Goal: Task Accomplishment & Management: Manage account settings

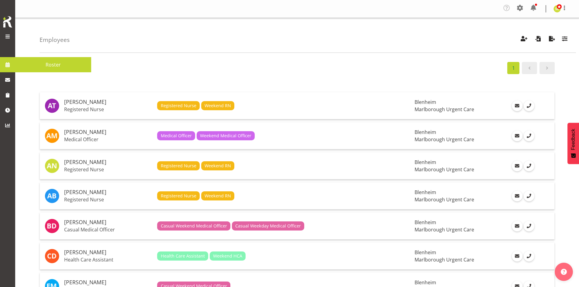
click at [3, 63] on span at bounding box center [7, 64] width 9 height 9
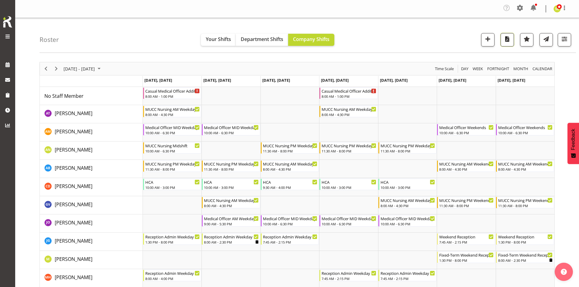
click at [504, 43] on span "button" at bounding box center [507, 39] width 8 height 8
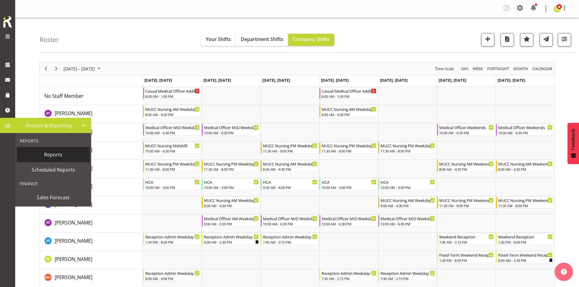
click at [39, 153] on span "Reports" at bounding box center [53, 154] width 67 height 9
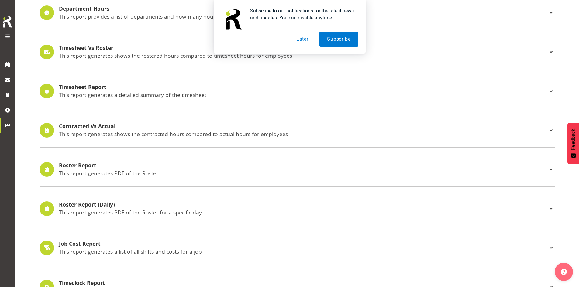
scroll to position [122, 0]
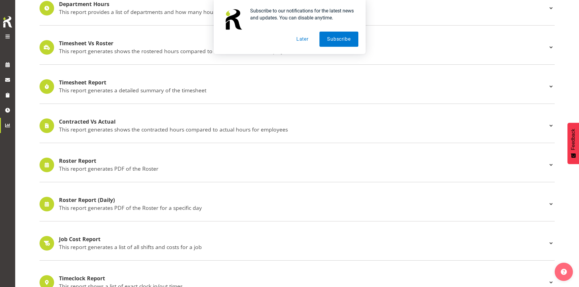
click at [308, 41] on button "Later" at bounding box center [302, 39] width 27 height 15
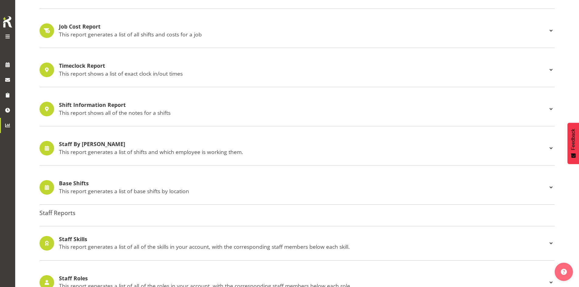
scroll to position [273, 0]
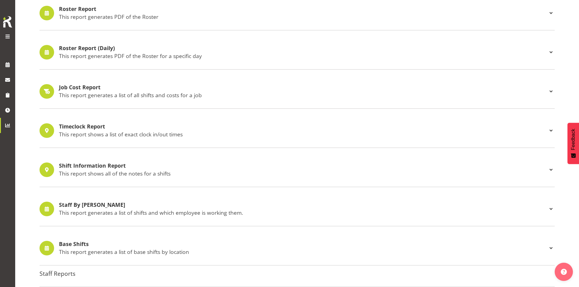
click at [239, 205] on h4 "Staff By Shifts" at bounding box center [303, 205] width 488 height 6
select select
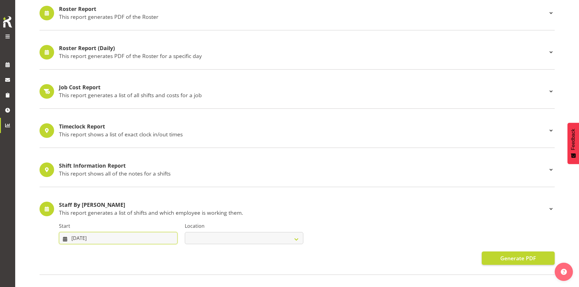
click at [125, 239] on input "21/08/2025" at bounding box center [118, 238] width 119 height 12
click at [153, 256] on link at bounding box center [157, 256] width 15 height 12
select select "8"
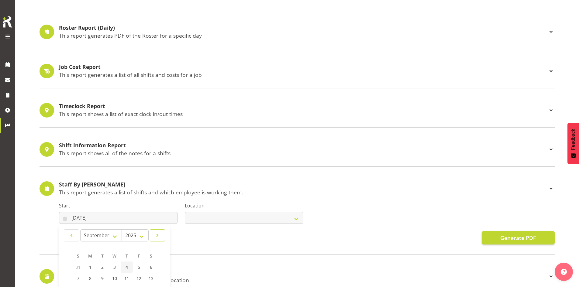
scroll to position [304, 0]
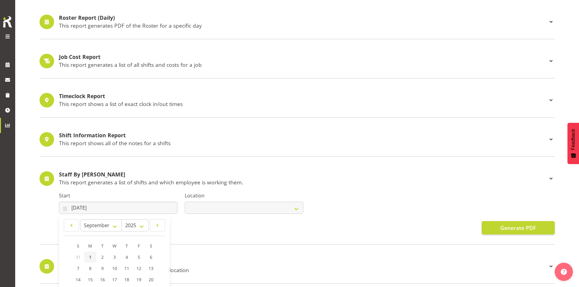
click at [92, 256] on link "1" at bounding box center [90, 257] width 12 height 11
type input "01/09/2025"
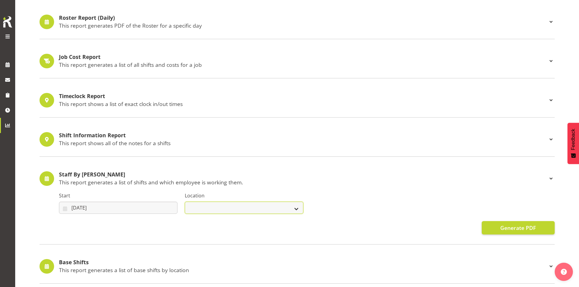
click at [243, 213] on select "Blenheim" at bounding box center [244, 208] width 119 height 12
select select "1282"
click at [185, 202] on select "Blenheim" at bounding box center [244, 208] width 119 height 12
click at [497, 229] on button "Generate PDF" at bounding box center [518, 227] width 73 height 13
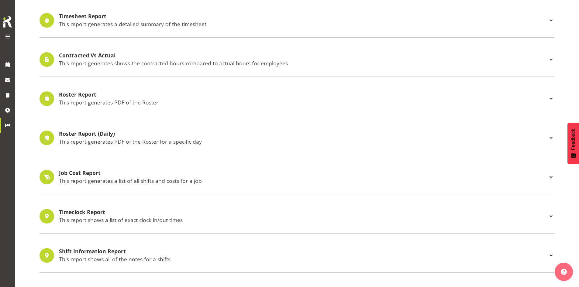
scroll to position [182, 0]
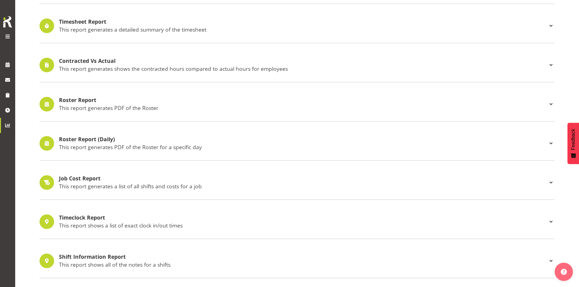
click at [138, 106] on p "This report generates PDF of the Roster" at bounding box center [303, 108] width 488 height 7
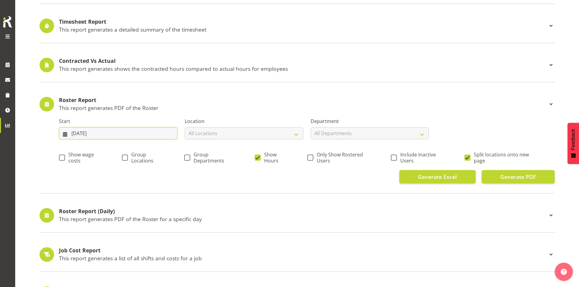
click at [129, 134] on input "21/08/2025" at bounding box center [118, 133] width 119 height 12
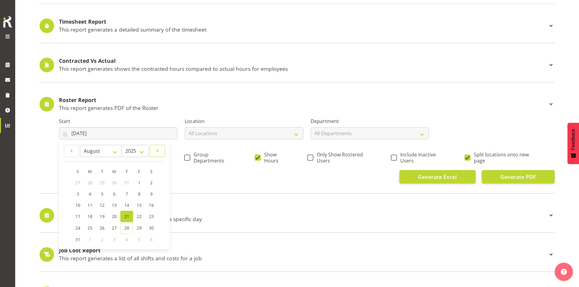
click at [157, 154] on span at bounding box center [157, 150] width 7 height 7
select select "8"
click at [88, 181] on link "1" at bounding box center [90, 182] width 12 height 11
type input "01/09/2025"
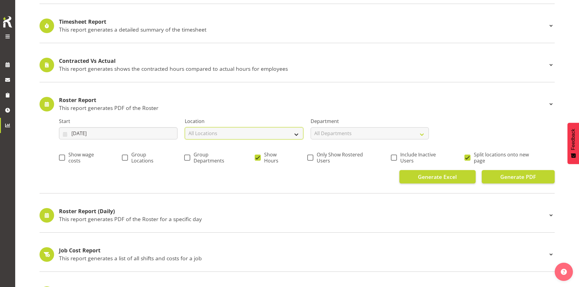
click at [237, 135] on select "All Locations Blenheim" at bounding box center [244, 133] width 119 height 12
select select "1282"
click at [185, 127] on select "All Locations Blenheim" at bounding box center [244, 133] width 119 height 12
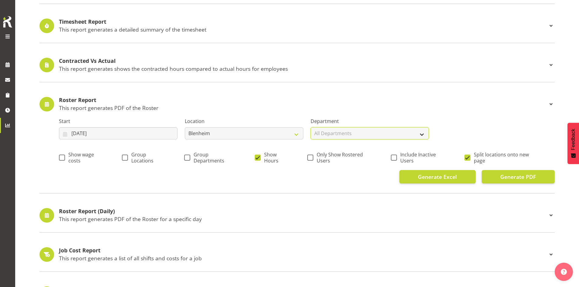
click at [333, 137] on select "All Departments Marlborough Urgent Care Renal Dialysis Unit" at bounding box center [370, 133] width 119 height 12
select select "925"
click at [311, 127] on select "All Departments Marlborough Urgent Care Renal Dialysis Unit" at bounding box center [370, 133] width 119 height 12
click at [469, 156] on span at bounding box center [467, 158] width 6 height 6
click at [468, 156] on input "Split locations onto new page" at bounding box center [466, 158] width 4 height 4
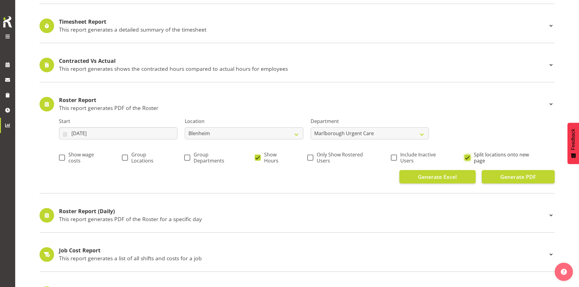
checkbox input "false"
click at [511, 176] on span "Generate PDF" at bounding box center [518, 177] width 36 height 8
click at [11, 64] on span at bounding box center [7, 64] width 9 height 9
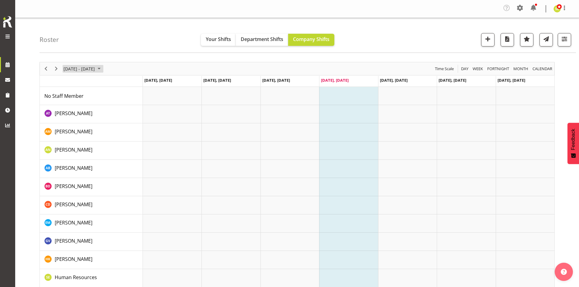
click at [95, 69] on span "[DATE] - [DATE]" at bounding box center [79, 69] width 33 height 8
click at [126, 84] on span "next month" at bounding box center [127, 83] width 11 height 11
click at [71, 102] on span "1" at bounding box center [69, 104] width 9 height 9
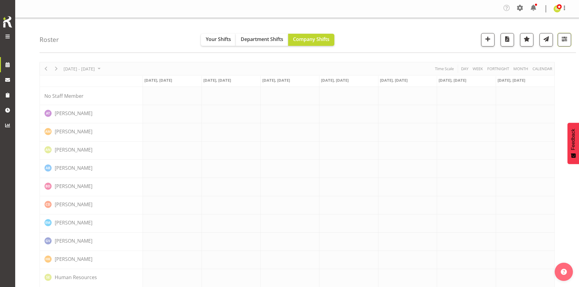
click at [561, 46] on button "button" at bounding box center [564, 39] width 13 height 13
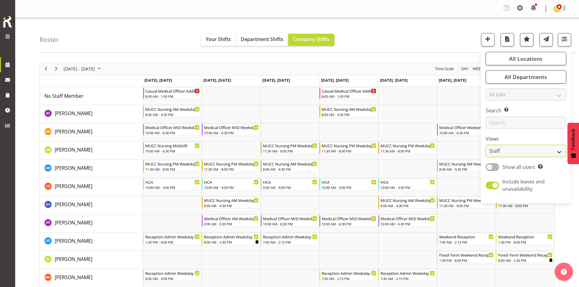
click at [499, 150] on select "Staff Role Shift - Horizontal Shift - Vertical Staff - Location" at bounding box center [526, 151] width 81 height 12
click at [486, 145] on select "Staff Role Shift - Horizontal Shift - Vertical Staff - Location" at bounding box center [526, 151] width 81 height 12
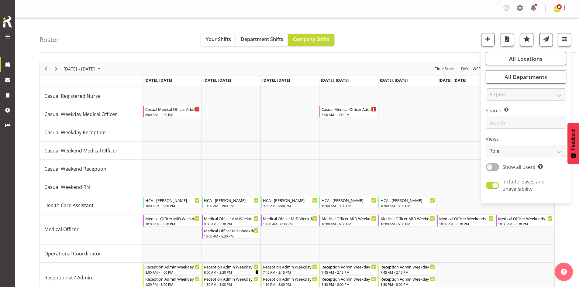
click at [449, 43] on div "Roster Your Shifts Department Shifts Company Shifts All Locations Clear Blenhei…" at bounding box center [308, 35] width 536 height 35
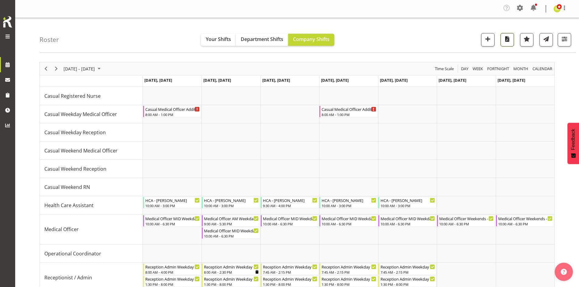
click at [508, 42] on span "button" at bounding box center [507, 39] width 8 height 8
click at [54, 68] on span "Next" at bounding box center [56, 69] width 7 height 8
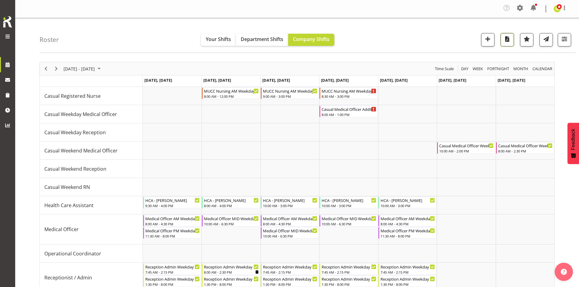
click at [506, 42] on span "button" at bounding box center [507, 39] width 8 height 8
click at [563, 41] on span "button" at bounding box center [564, 39] width 8 height 8
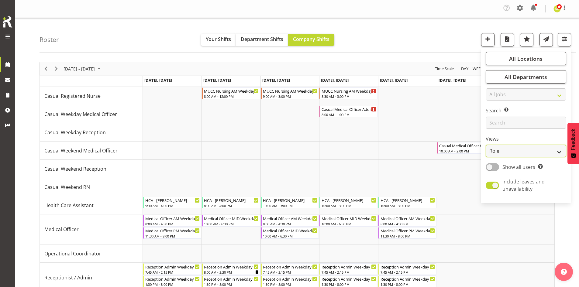
click at [506, 149] on select "Staff Role Shift - Horizontal Shift - Vertical Staff - Location" at bounding box center [526, 151] width 81 height 12
select select "staff"
click at [486, 145] on select "Staff Role Shift - Horizontal Shift - Vertical Staff - Location" at bounding box center [526, 151] width 81 height 12
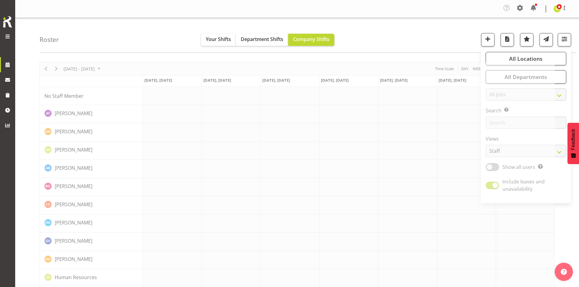
click at [391, 37] on div "Roster Your Shifts Department Shifts Company Shifts All Locations Clear Blenhei…" at bounding box center [308, 35] width 536 height 35
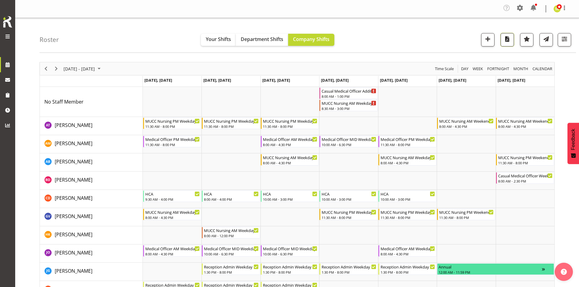
click at [503, 41] on button "button" at bounding box center [506, 39] width 13 height 13
click at [44, 68] on span "Previous" at bounding box center [45, 69] width 7 height 8
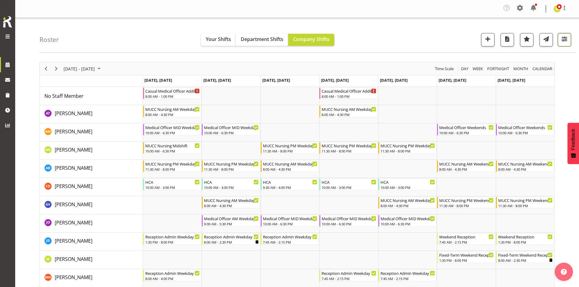
click at [564, 43] on span "button" at bounding box center [564, 39] width 8 height 8
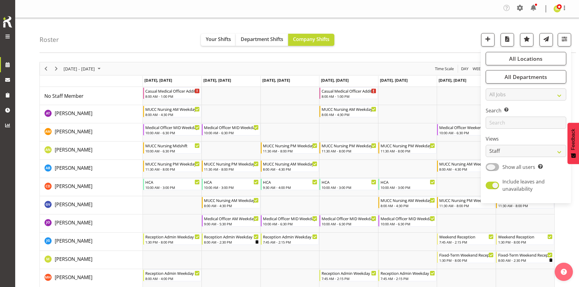
click at [490, 169] on span at bounding box center [492, 167] width 13 height 8
click at [490, 169] on input "Show all users Show only rostered employees" at bounding box center [488, 167] width 4 height 4
click at [416, 53] on div "Roster Your Shifts Department Shifts Company Shifts All Locations Clear Blenhei…" at bounding box center [297, 164] width 564 height 293
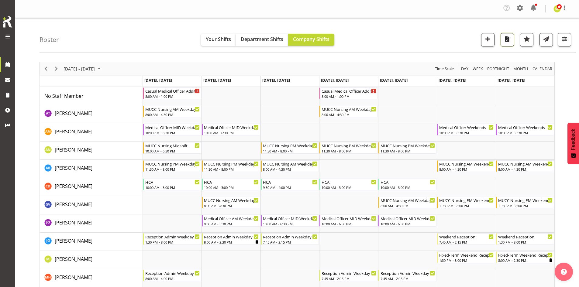
click at [512, 43] on button "button" at bounding box center [506, 39] width 13 height 13
click at [566, 43] on button "button" at bounding box center [564, 39] width 13 height 13
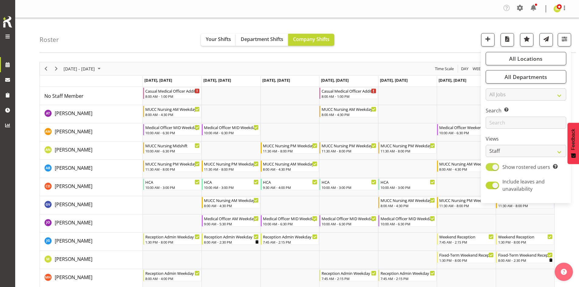
click at [494, 168] on span at bounding box center [492, 167] width 13 height 8
click at [490, 168] on input "Show rostered users Show only rostered employees" at bounding box center [488, 167] width 4 height 4
checkbox input "false"
click at [360, 42] on div "Roster Your Shifts Department Shifts Company Shifts All Locations Clear Blenhei…" at bounding box center [308, 35] width 536 height 35
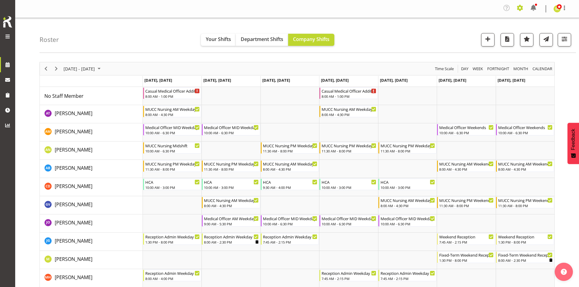
click at [517, 9] on span at bounding box center [520, 8] width 10 height 10
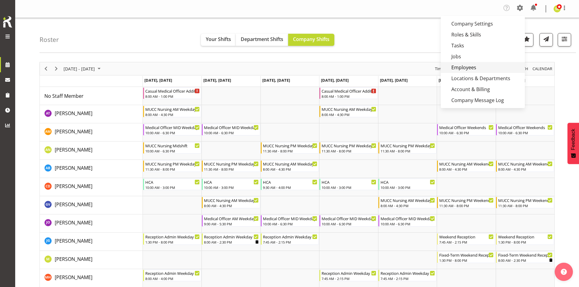
click at [468, 64] on link "Employees" at bounding box center [483, 67] width 84 height 11
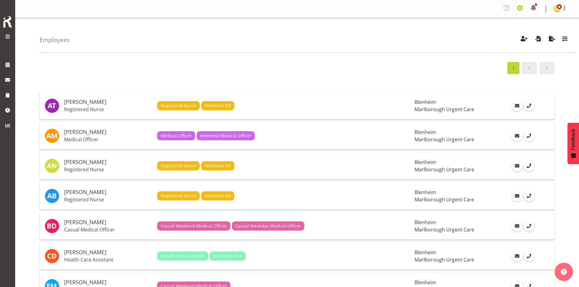
click at [521, 10] on span at bounding box center [520, 8] width 10 height 10
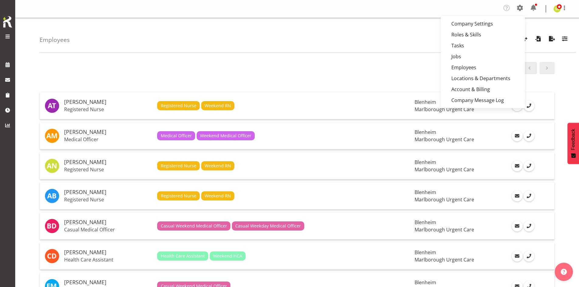
click at [309, 36] on div "Employees Showing active users Search Has Skills Enter any skills required for …" at bounding box center [308, 35] width 536 height 35
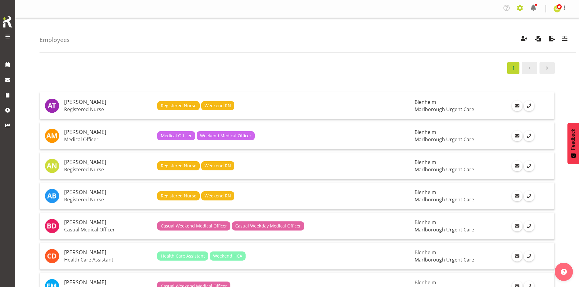
click at [521, 11] on span at bounding box center [520, 8] width 10 height 10
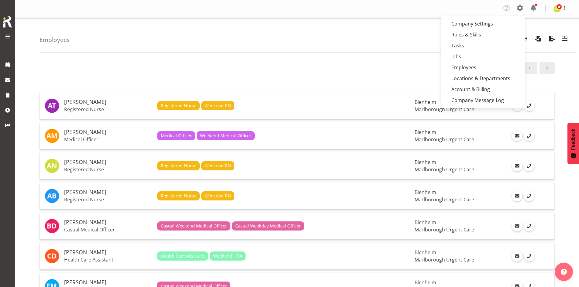
click at [330, 36] on div "Employees Showing active users Search Has Skills Enter any skills required for …" at bounding box center [308, 35] width 536 height 35
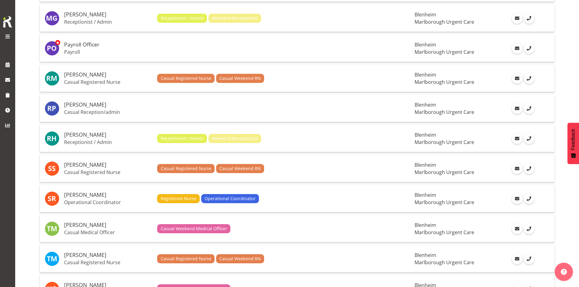
scroll to position [547, 0]
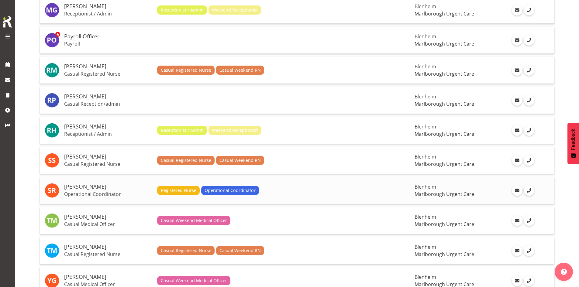
click at [103, 190] on h5 "[PERSON_NAME]" at bounding box center [108, 187] width 88 height 6
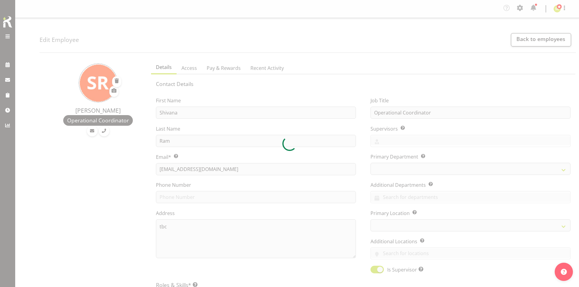
select select "TimelineWeek"
select select
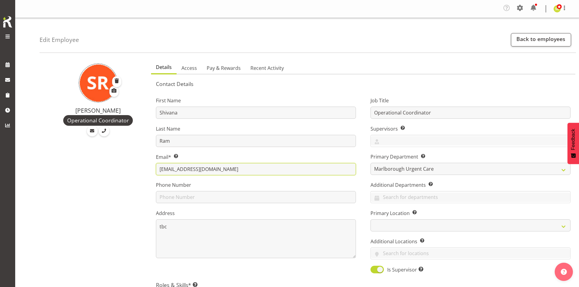
drag, startPoint x: 225, startPoint y: 169, endPoint x: 147, endPoint y: 170, distance: 77.5
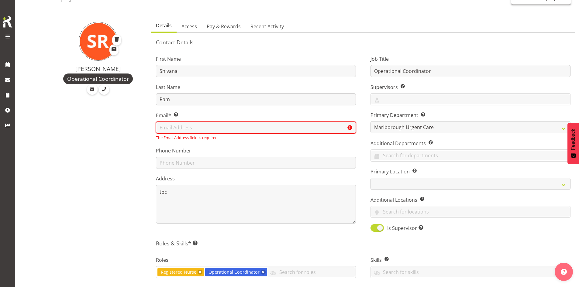
scroll to position [30, 0]
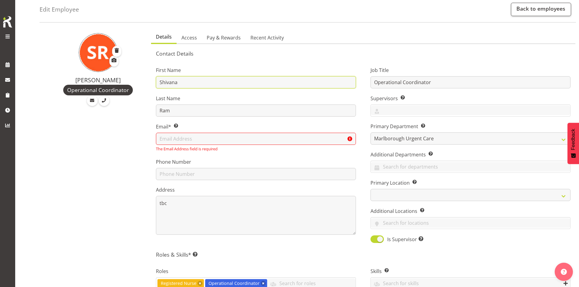
drag, startPoint x: 189, startPoint y: 82, endPoint x: 153, endPoint y: 83, distance: 36.8
click at [153, 87] on div "First Name Shivana Last Name Ram Email* This is a required field. The Email Add…" at bounding box center [256, 153] width 215 height 190
type input "Operational"
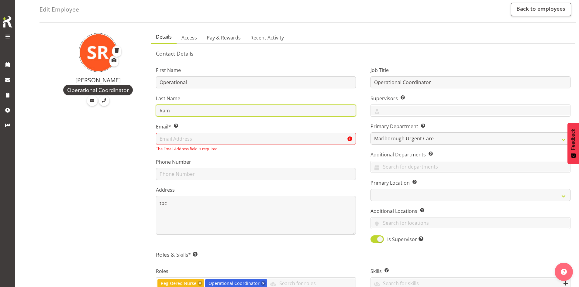
drag, startPoint x: 190, startPoint y: 115, endPoint x: 142, endPoint y: 108, distance: 48.3
click at [141, 110] on div "Shivana Ram Operational Coordinator Details Access Pay & Rewards Recent Activit…" at bounding box center [309, 277] width 539 height 501
type input "C"
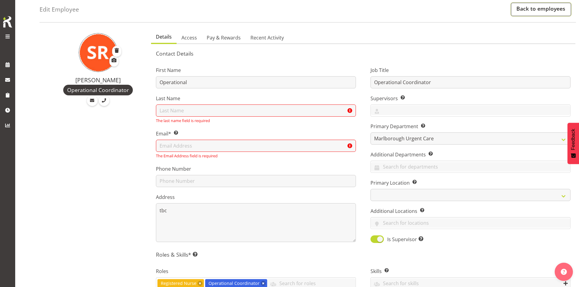
click at [524, 9] on link "Back to employees" at bounding box center [541, 9] width 60 height 13
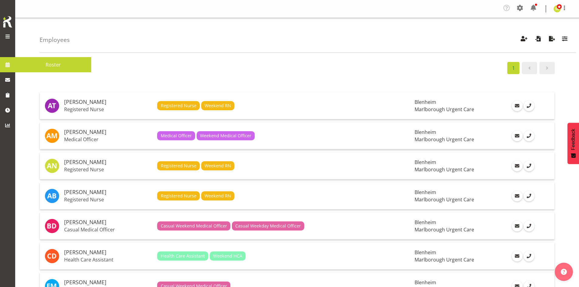
click at [48, 67] on span "Roster" at bounding box center [53, 64] width 70 height 9
